Goal: Communication & Community: Participate in discussion

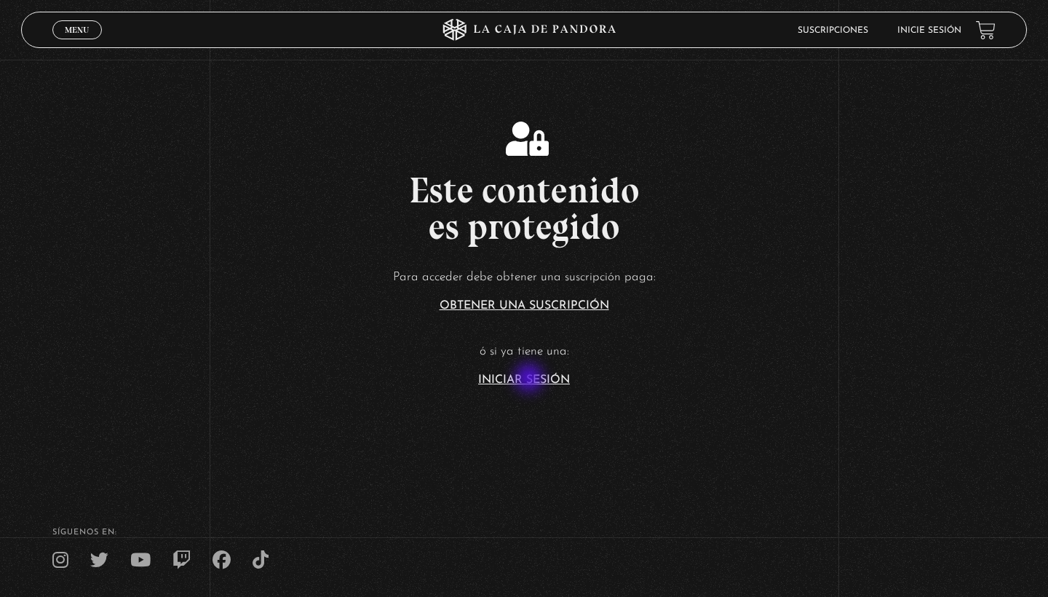
click at [530, 379] on link "Iniciar Sesión" at bounding box center [524, 380] width 92 height 12
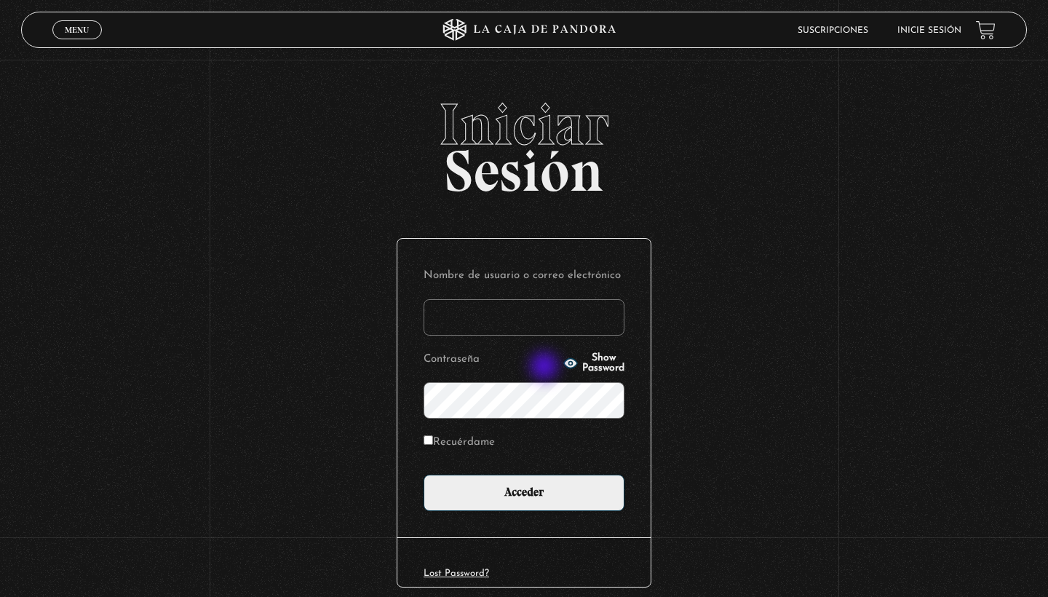
type input "jmelendezs"
click at [534, 336] on form "Nombre de usuario o correo electrónico jmelendezs Contraseña Show Password Recu…" at bounding box center [524, 388] width 201 height 246
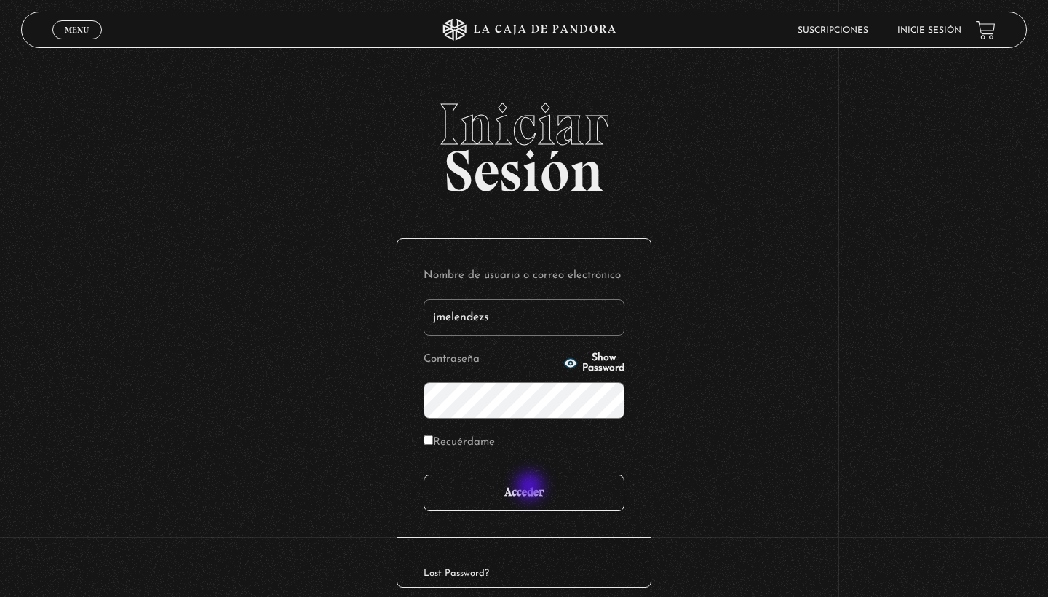
click at [539, 494] on input "Acceder" at bounding box center [524, 493] width 201 height 36
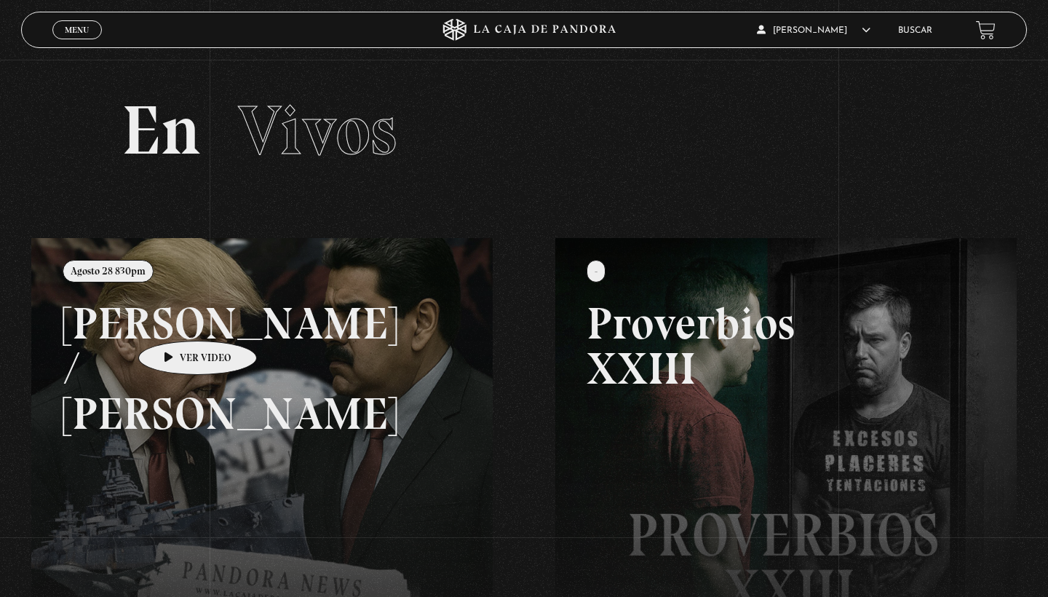
click at [175, 322] on link at bounding box center [555, 536] width 1048 height 597
click at [186, 360] on link at bounding box center [555, 536] width 1048 height 597
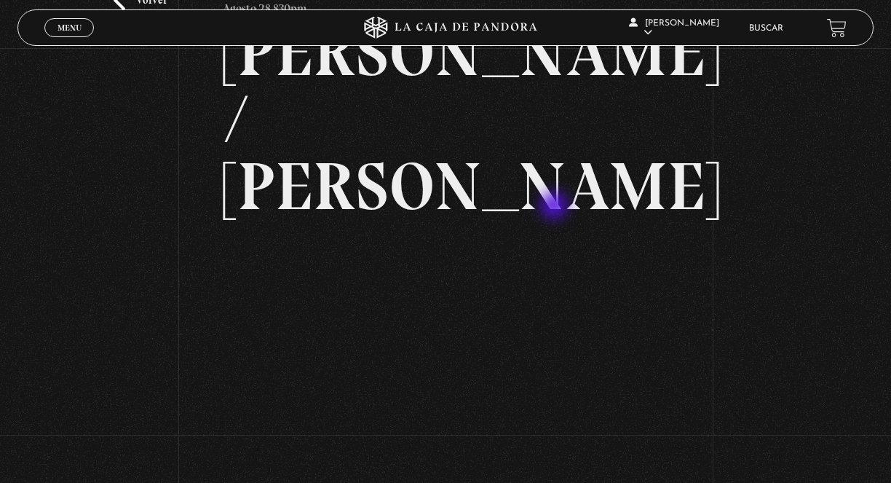
scroll to position [107, 0]
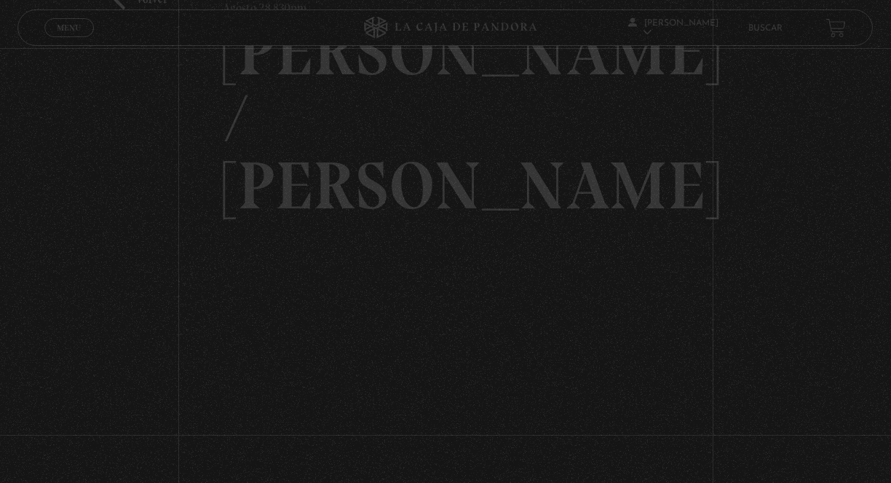
scroll to position [107, 0]
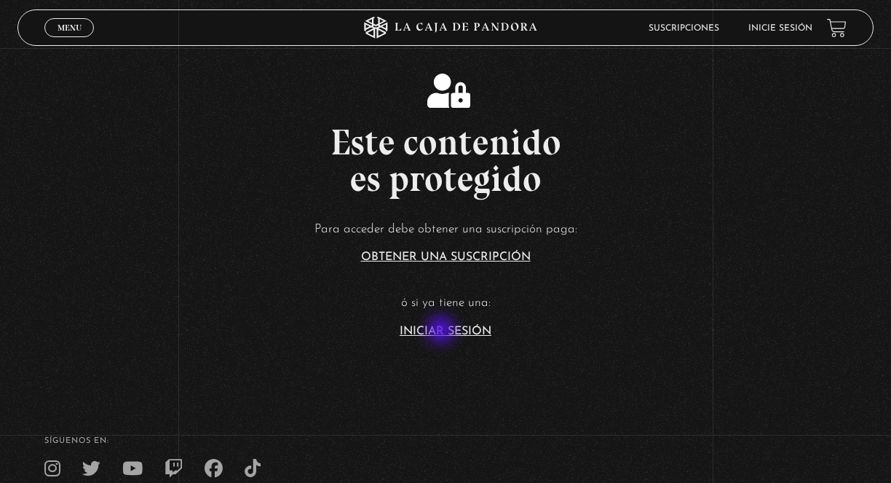
click at [443, 331] on link "Iniciar Sesión" at bounding box center [446, 331] width 92 height 12
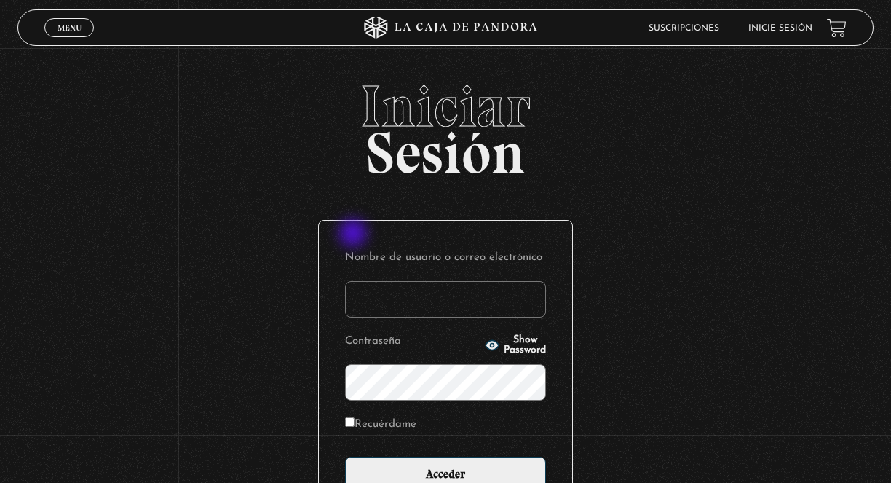
type input "jmelendezs"
click at [445, 473] on input "Acceder" at bounding box center [445, 474] width 201 height 36
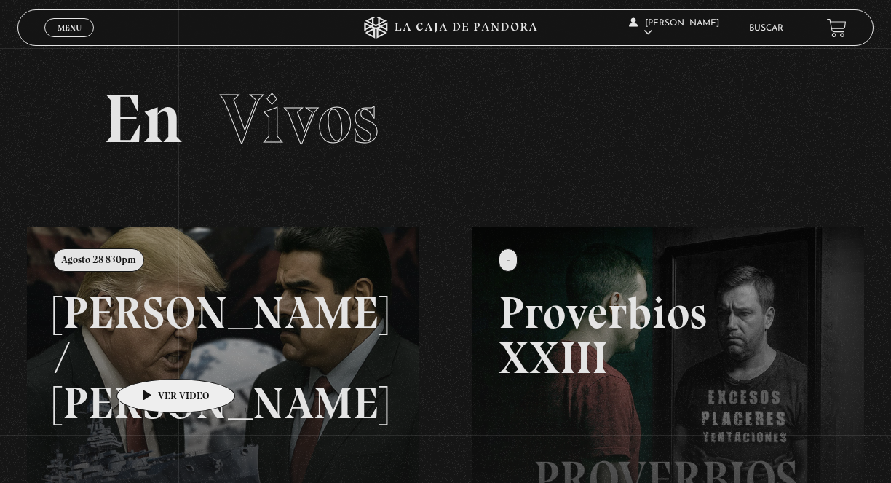
click at [150, 359] on link at bounding box center [472, 467] width 891 height 483
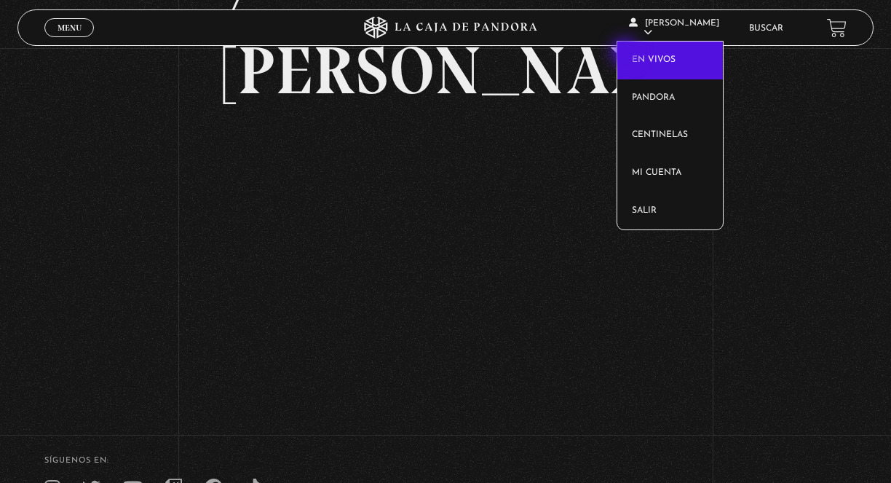
scroll to position [182, 0]
